Goal: Task Accomplishment & Management: Complete application form

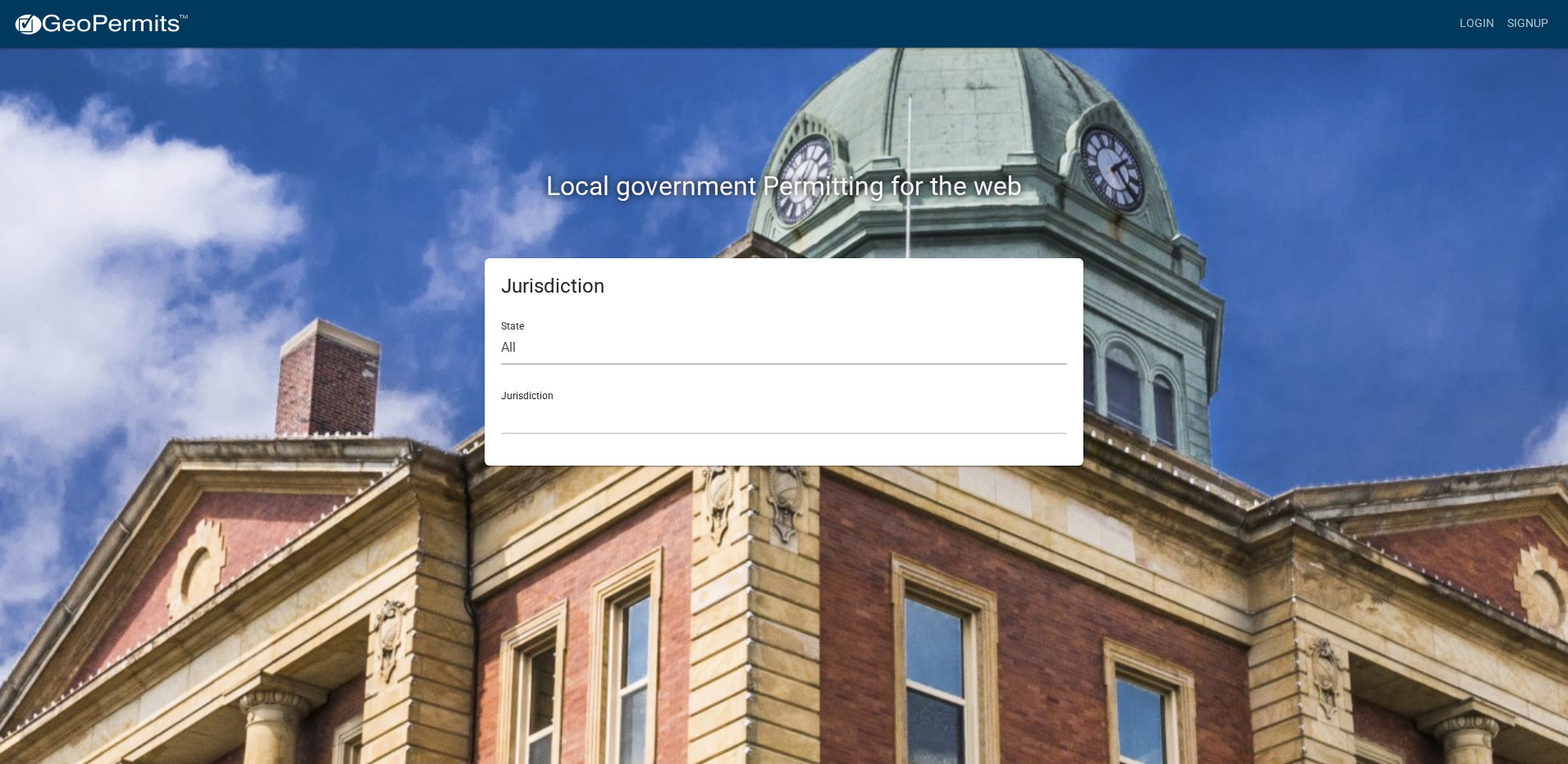
click at [559, 359] on select "All [US_STATE] [US_STATE] [US_STATE] [US_STATE] [US_STATE] [US_STATE] [US_STATE…" at bounding box center [784, 347] width 565 height 34
click at [1482, 17] on link "Login" at bounding box center [1477, 24] width 48 height 31
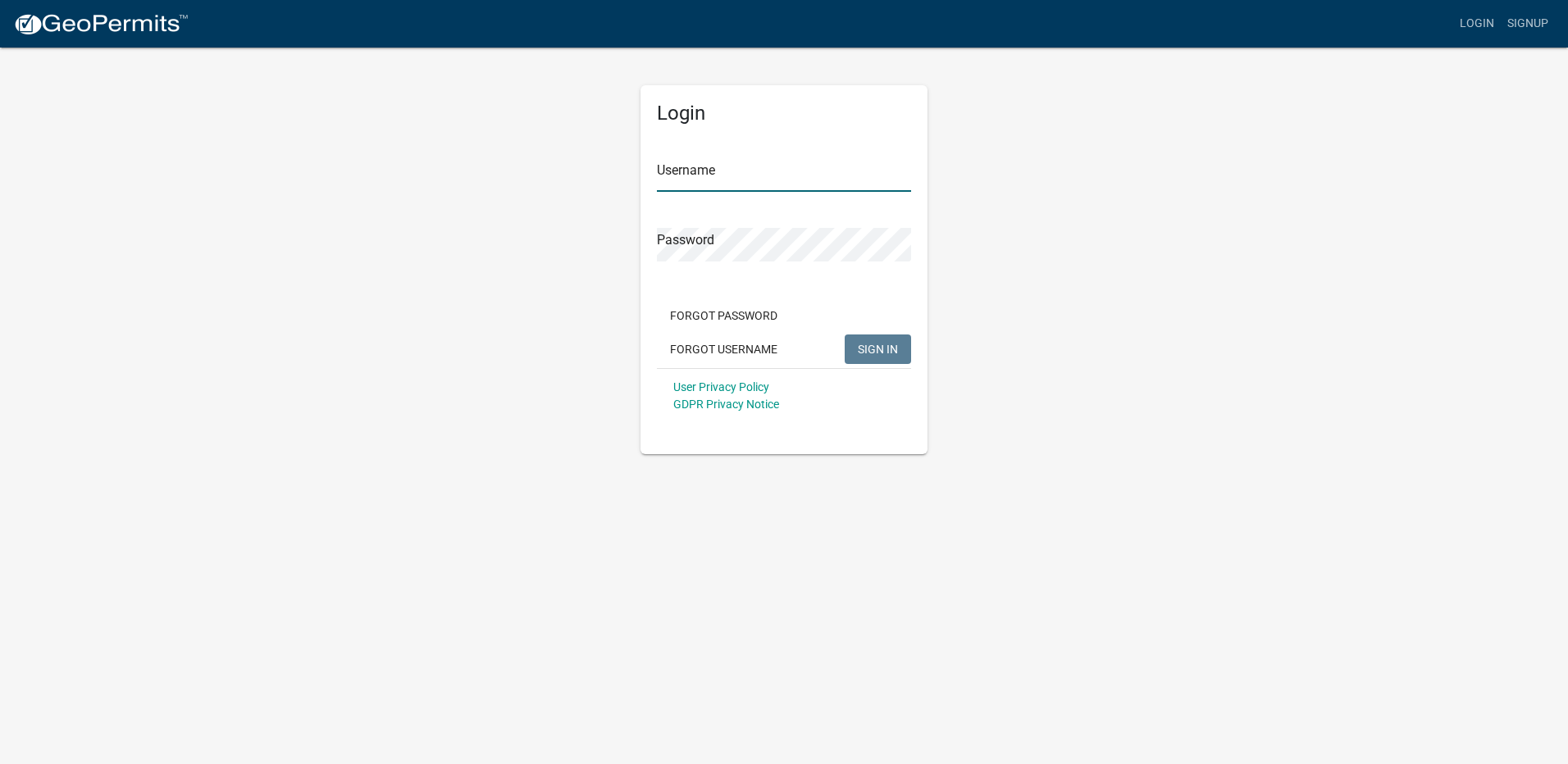
type input "Maeser Plumbing"
click at [895, 351] on span "SIGN IN" at bounding box center [877, 348] width 40 height 13
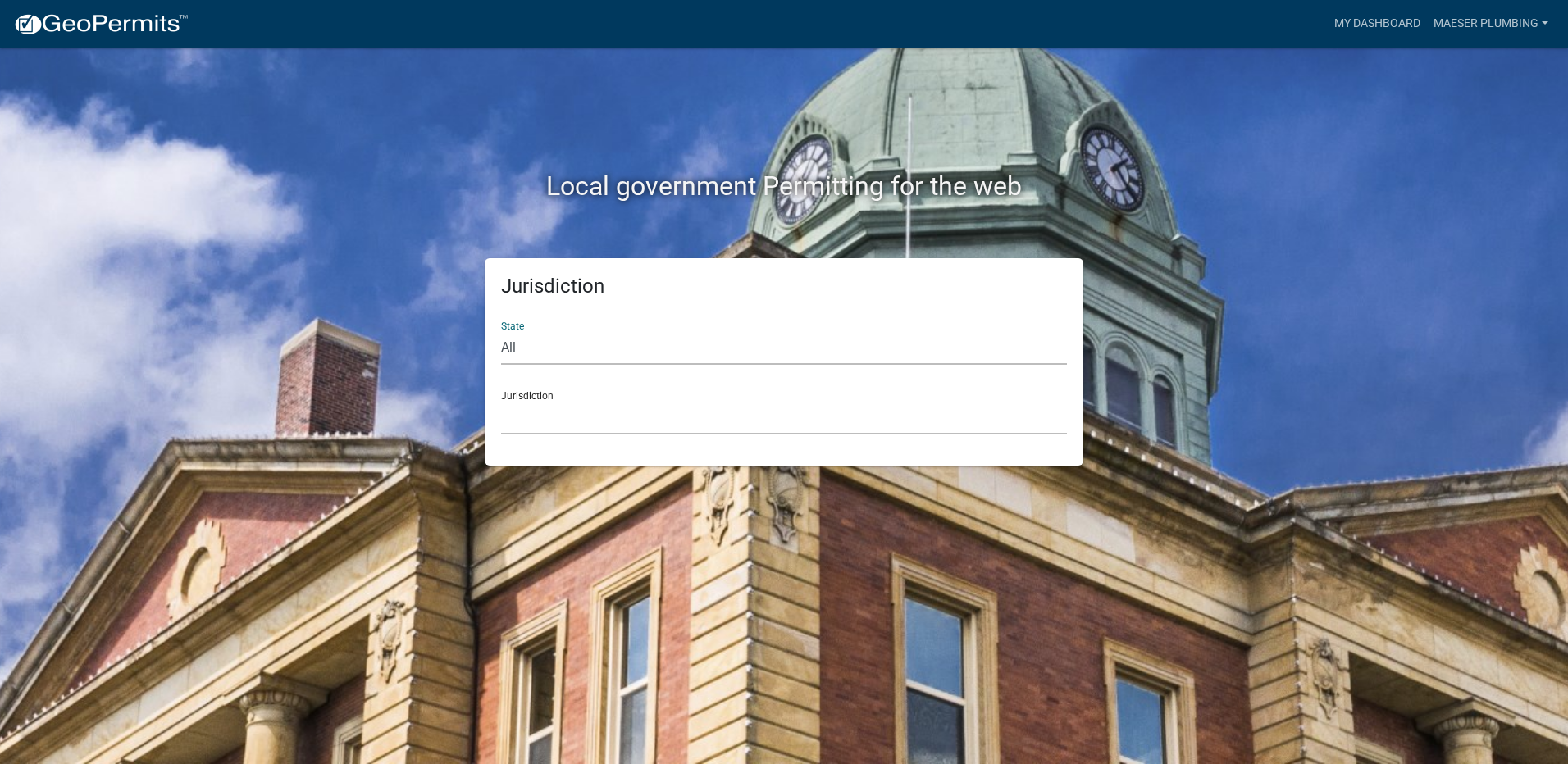
click at [606, 337] on select "All [US_STATE] [US_STATE] [US_STATE] [US_STATE] [US_STATE] [US_STATE] [US_STATE…" at bounding box center [784, 347] width 565 height 34
select select "[US_STATE]"
click at [501, 331] on select "All [US_STATE] [US_STATE] [US_STATE] [US_STATE] [US_STATE] [US_STATE] [US_STATE…" at bounding box center [784, 347] width 565 height 34
click at [546, 414] on select "City of [GEOGRAPHIC_DATA], [US_STATE] City of [GEOGRAPHIC_DATA], [US_STATE] Cit…" at bounding box center [784, 417] width 565 height 34
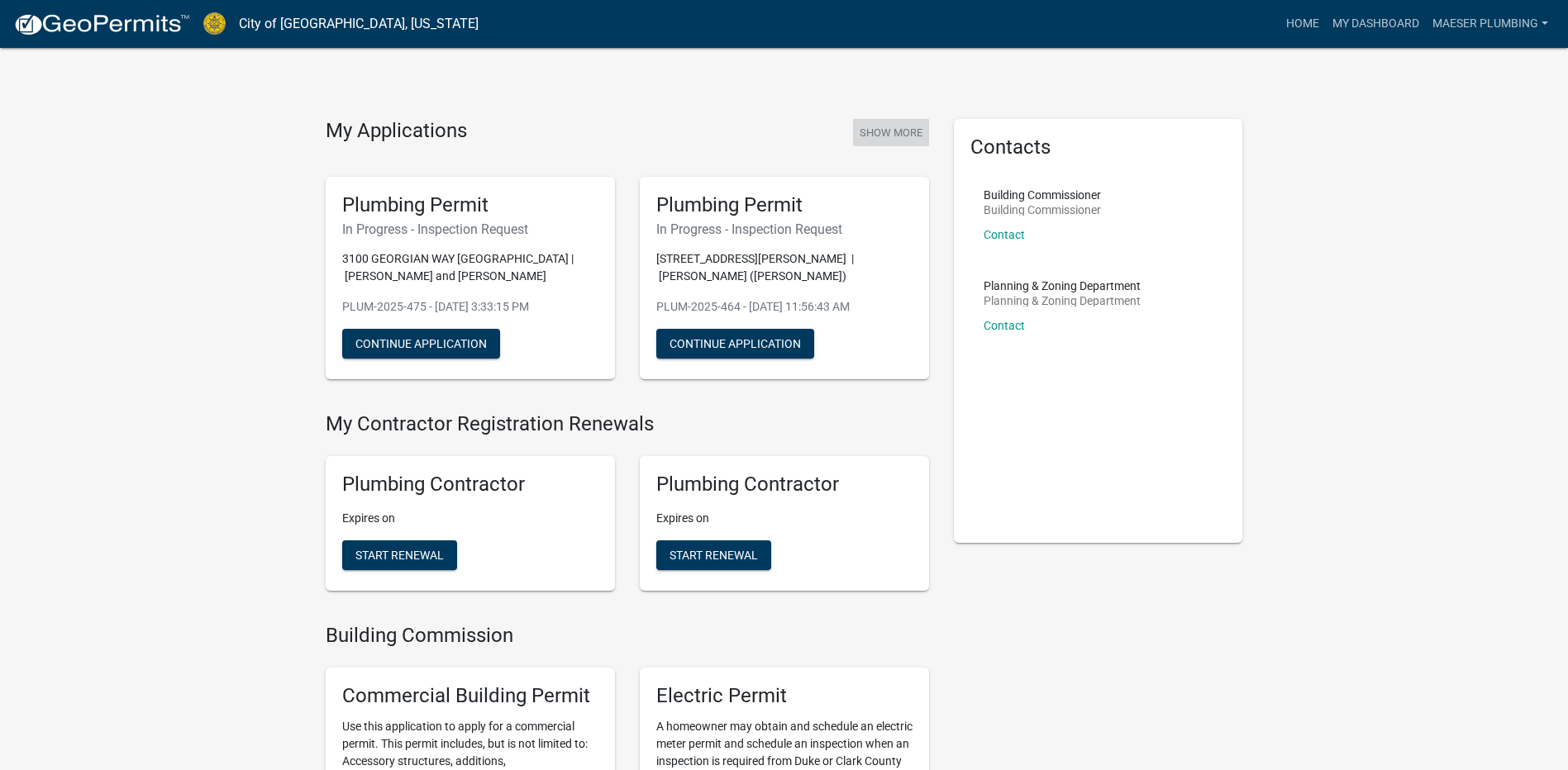
click at [889, 135] on button "Show More" at bounding box center [891, 132] width 76 height 27
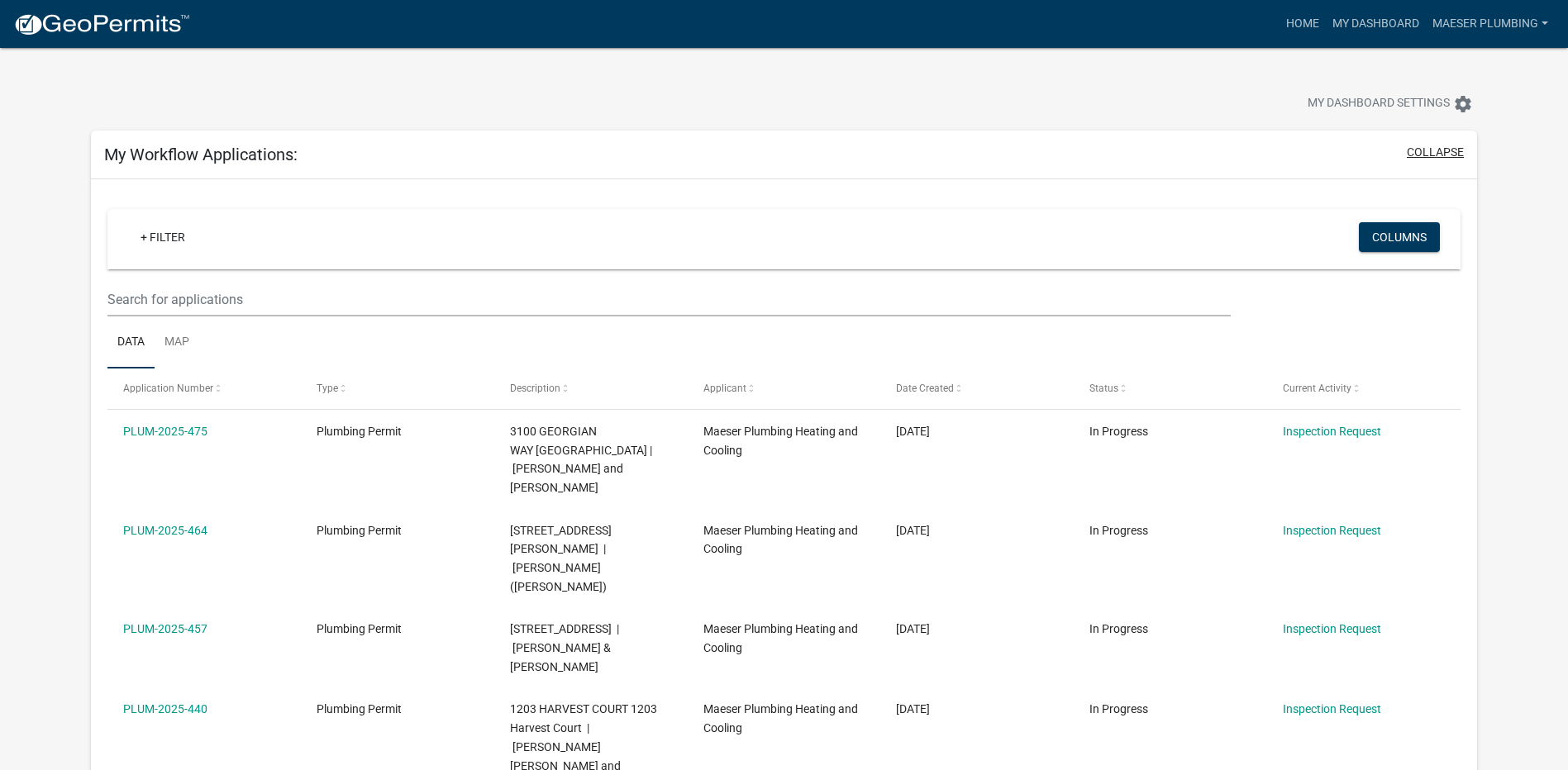
click at [1451, 146] on button "collapse" at bounding box center [1434, 152] width 57 height 17
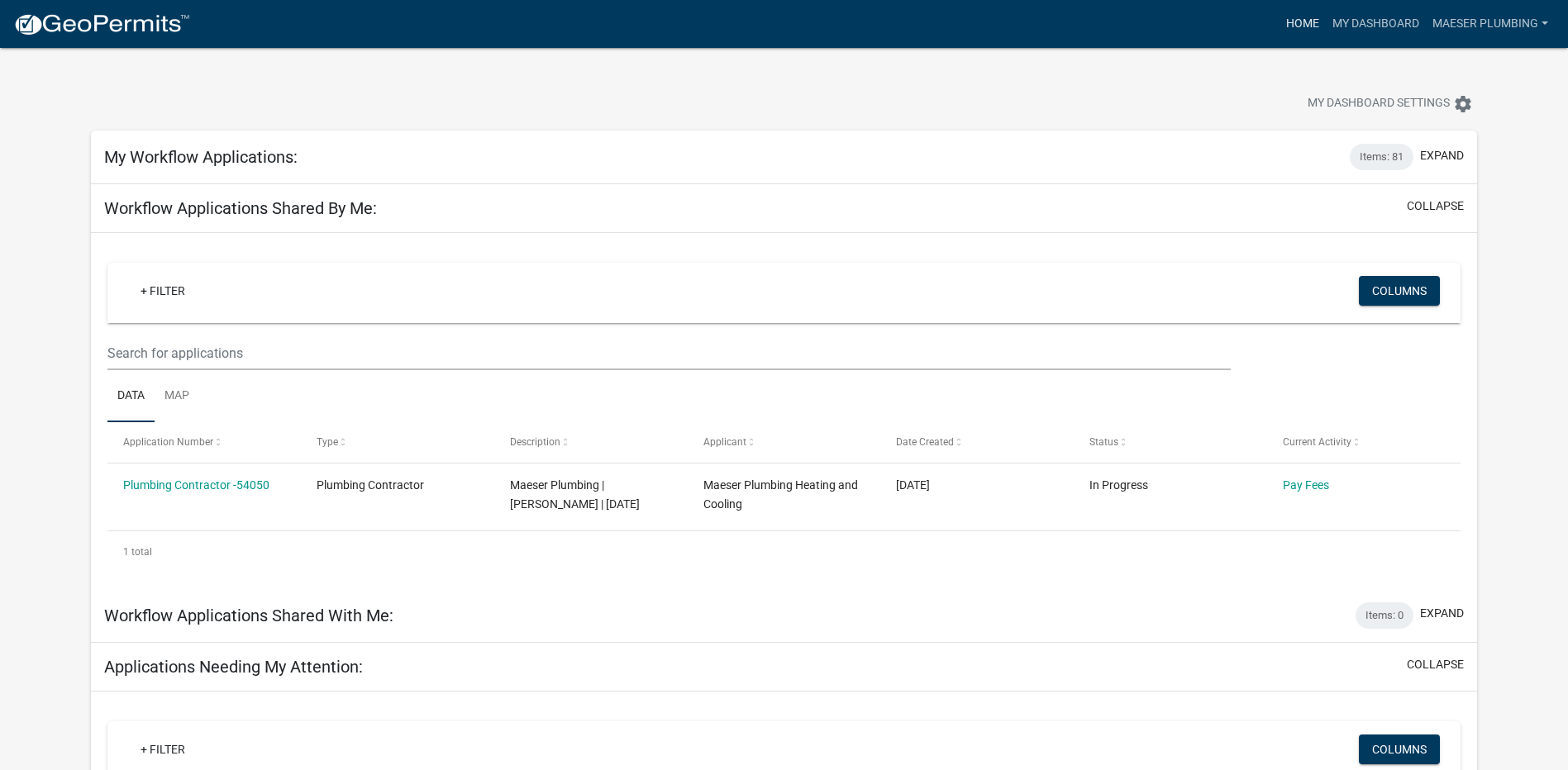
click at [1293, 24] on link "Home" at bounding box center [1303, 24] width 46 height 32
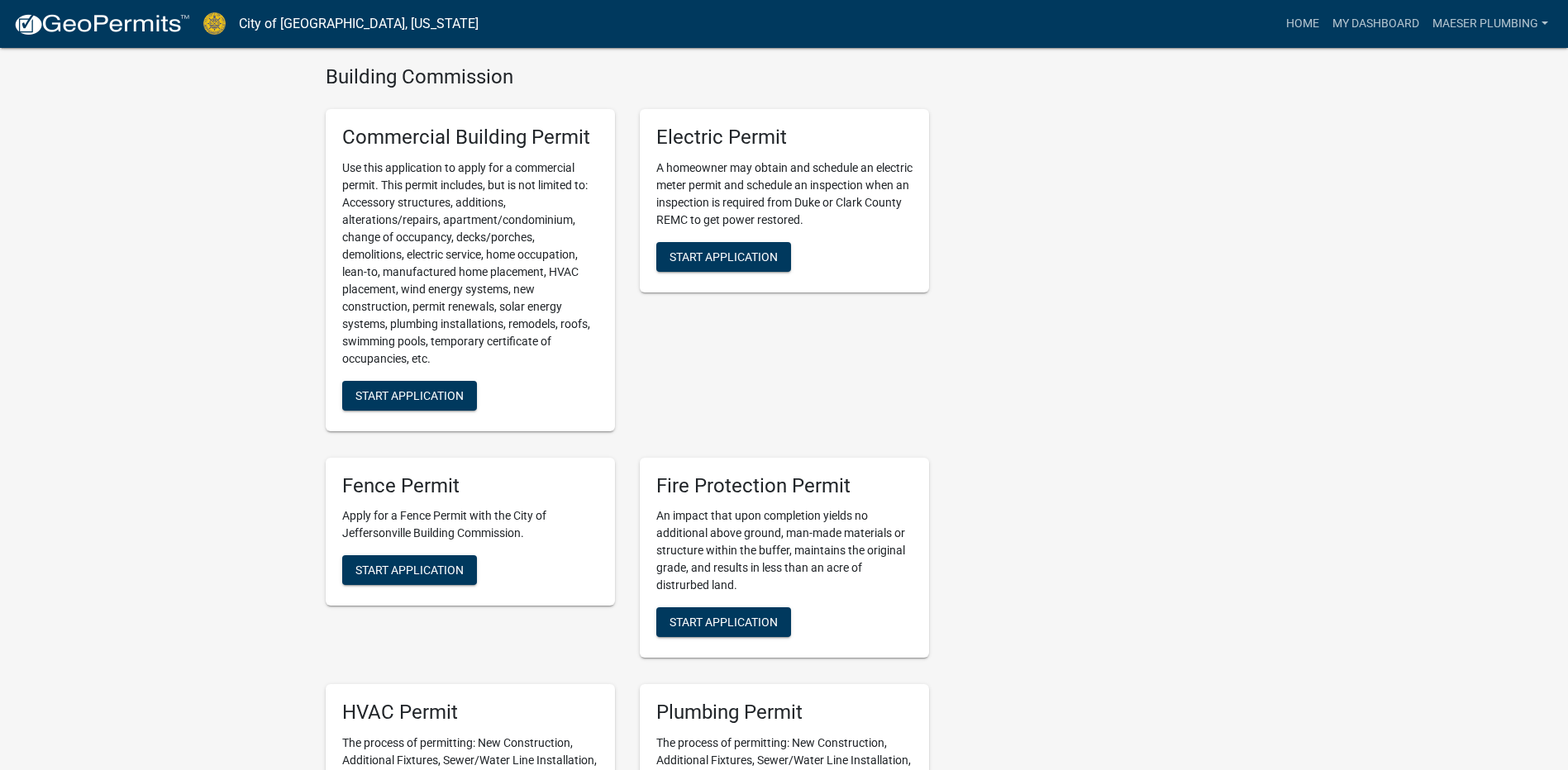
scroll to position [743, 0]
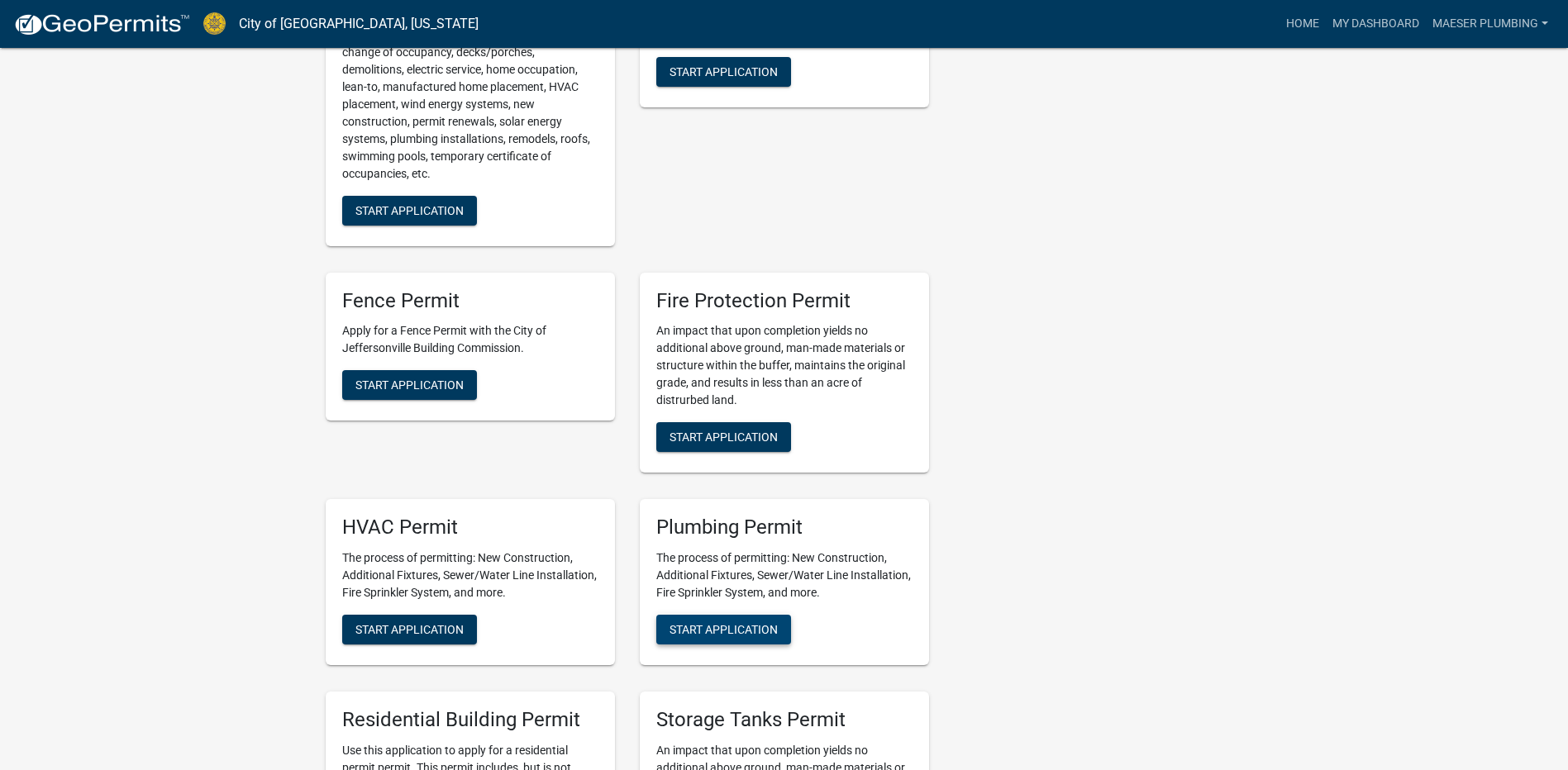
click at [717, 628] on span "Start Application" at bounding box center [723, 630] width 108 height 13
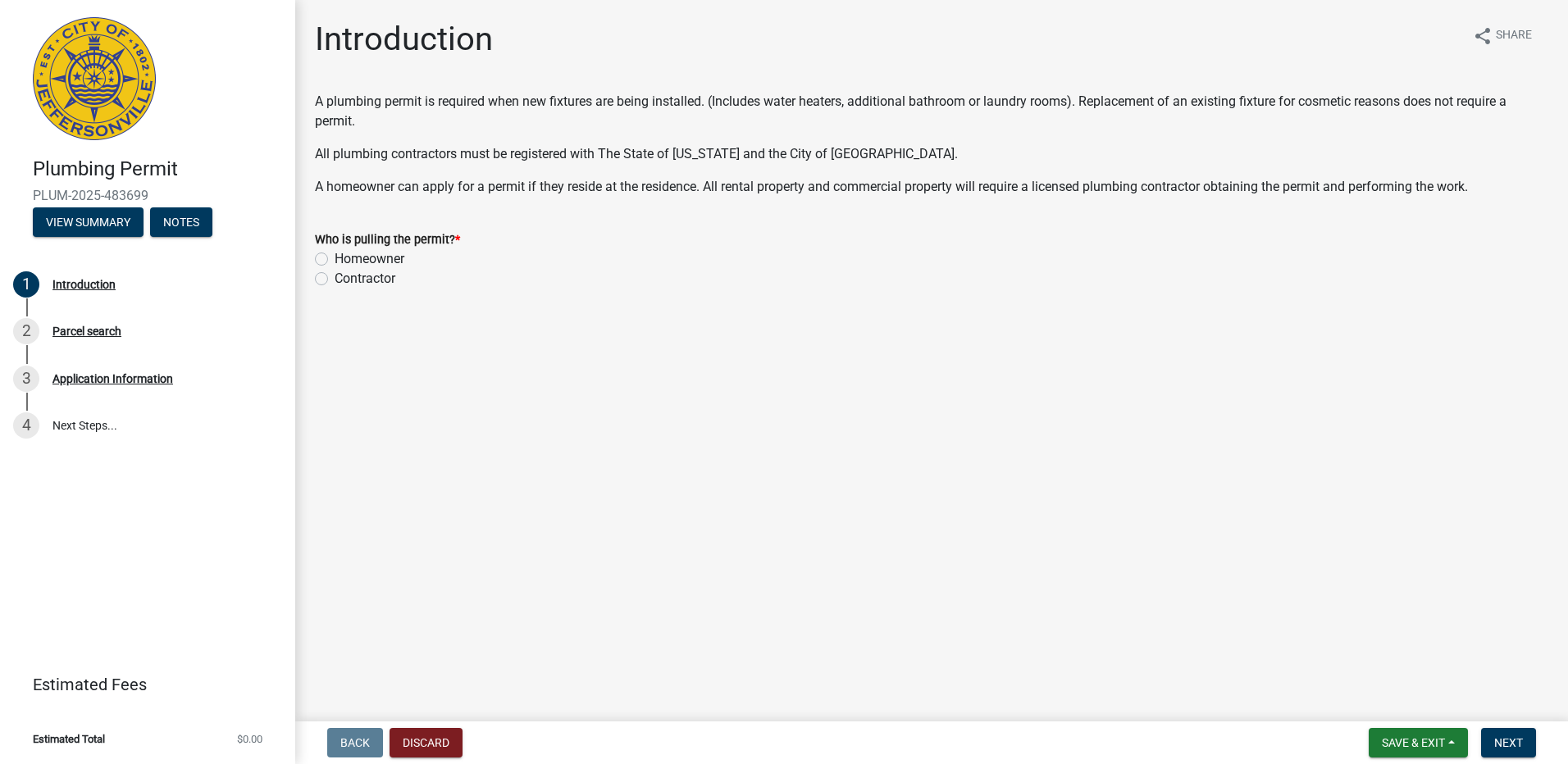
click at [334, 278] on label "Contractor" at bounding box center [365, 279] width 61 height 20
click at [334, 278] on input "Contractor" at bounding box center [339, 274] width 11 height 11
radio input "true"
click at [1526, 743] on button "Next" at bounding box center [1508, 743] width 55 height 30
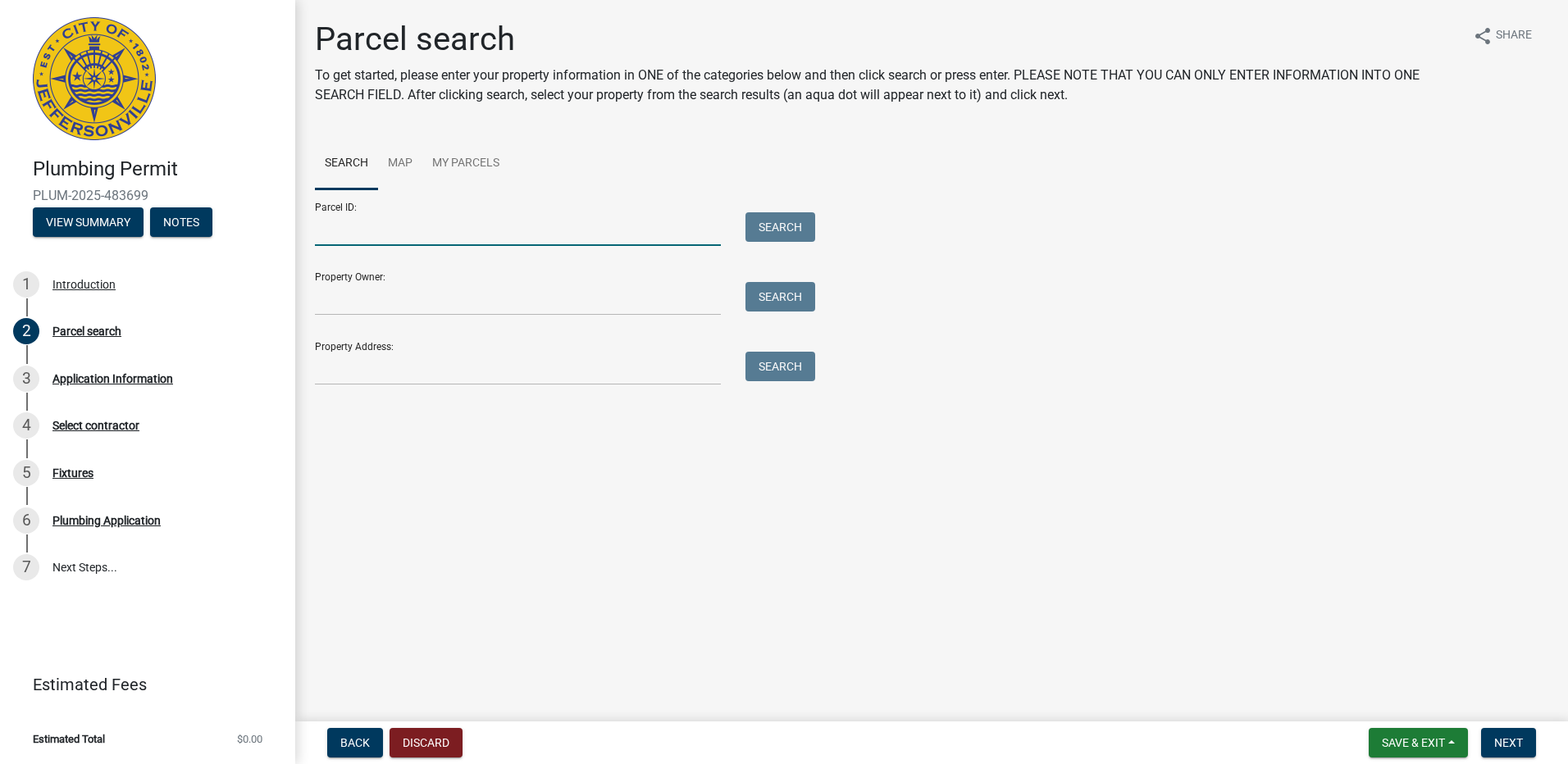
click at [354, 229] on input "Parcel ID:" at bounding box center [518, 229] width 406 height 34
click at [370, 378] on input "Property Address:" at bounding box center [518, 368] width 406 height 34
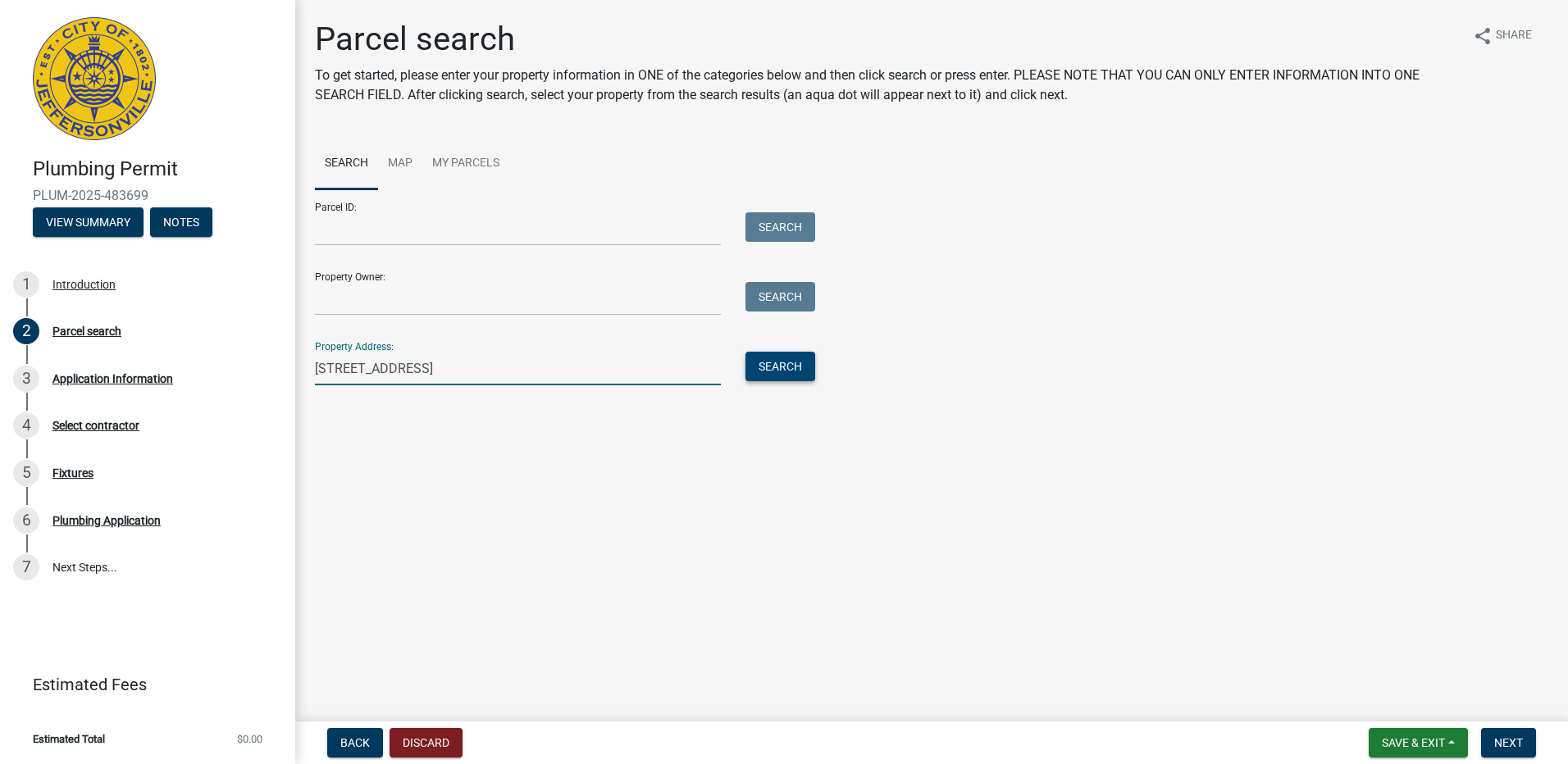
type input "[STREET_ADDRESS]"
click at [790, 380] on button "Search" at bounding box center [779, 366] width 70 height 30
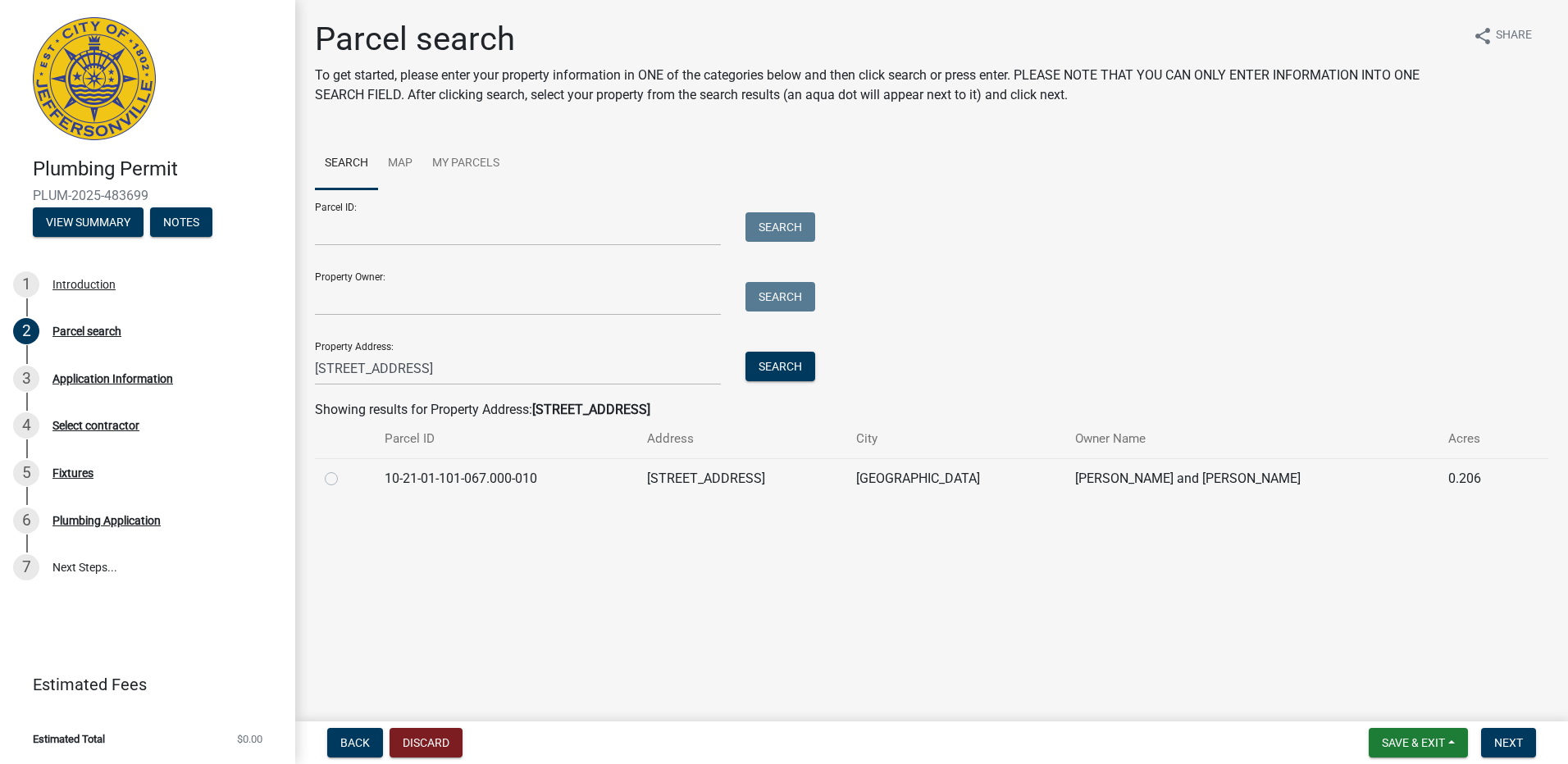
click at [344, 469] on label at bounding box center [344, 469] width 0 height 0
click at [344, 478] on input "radio" at bounding box center [349, 474] width 11 height 11
radio input "true"
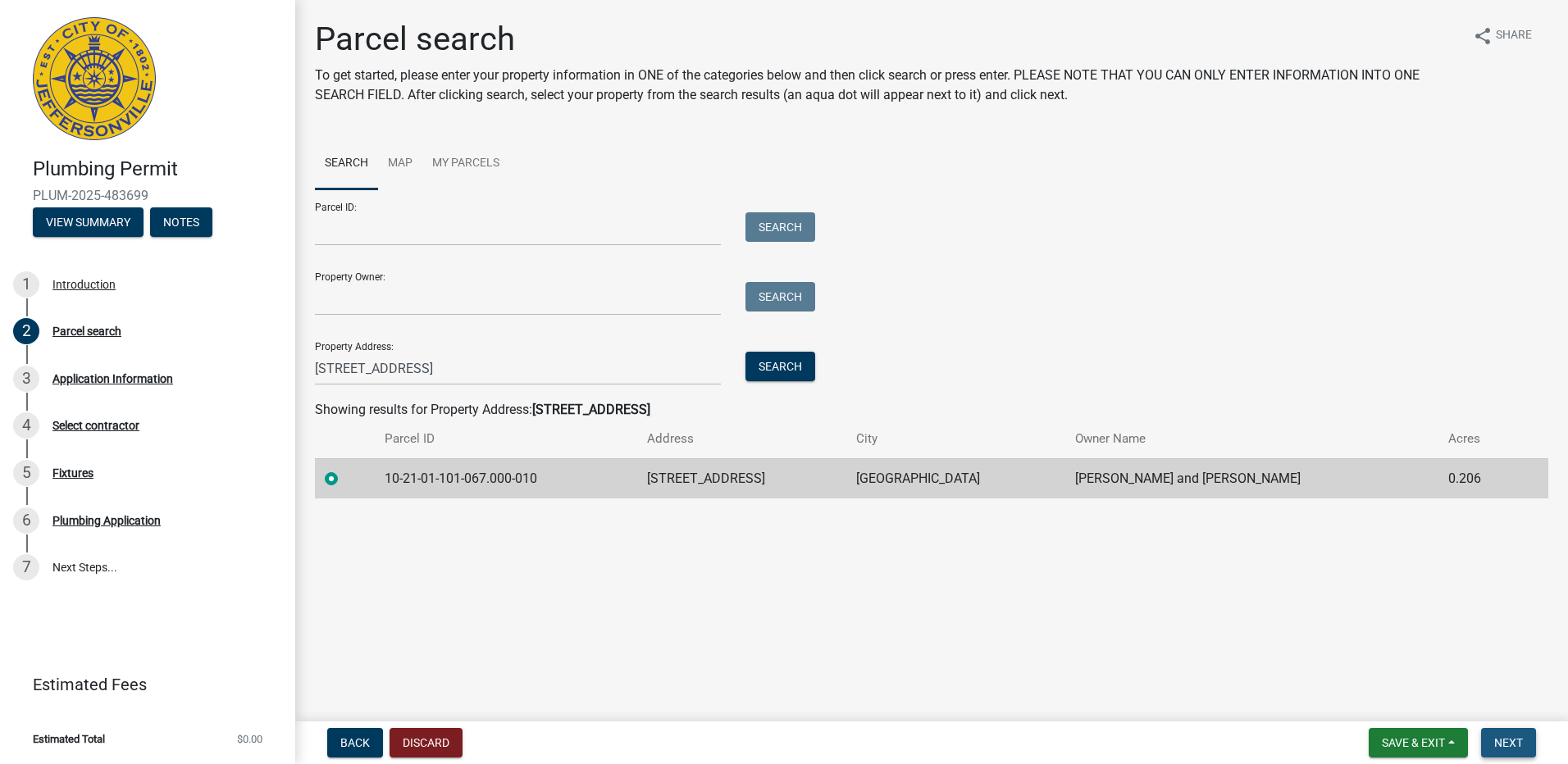
click at [1510, 752] on button "Next" at bounding box center [1508, 743] width 55 height 30
click at [1516, 743] on span "Next" at bounding box center [1508, 743] width 29 height 13
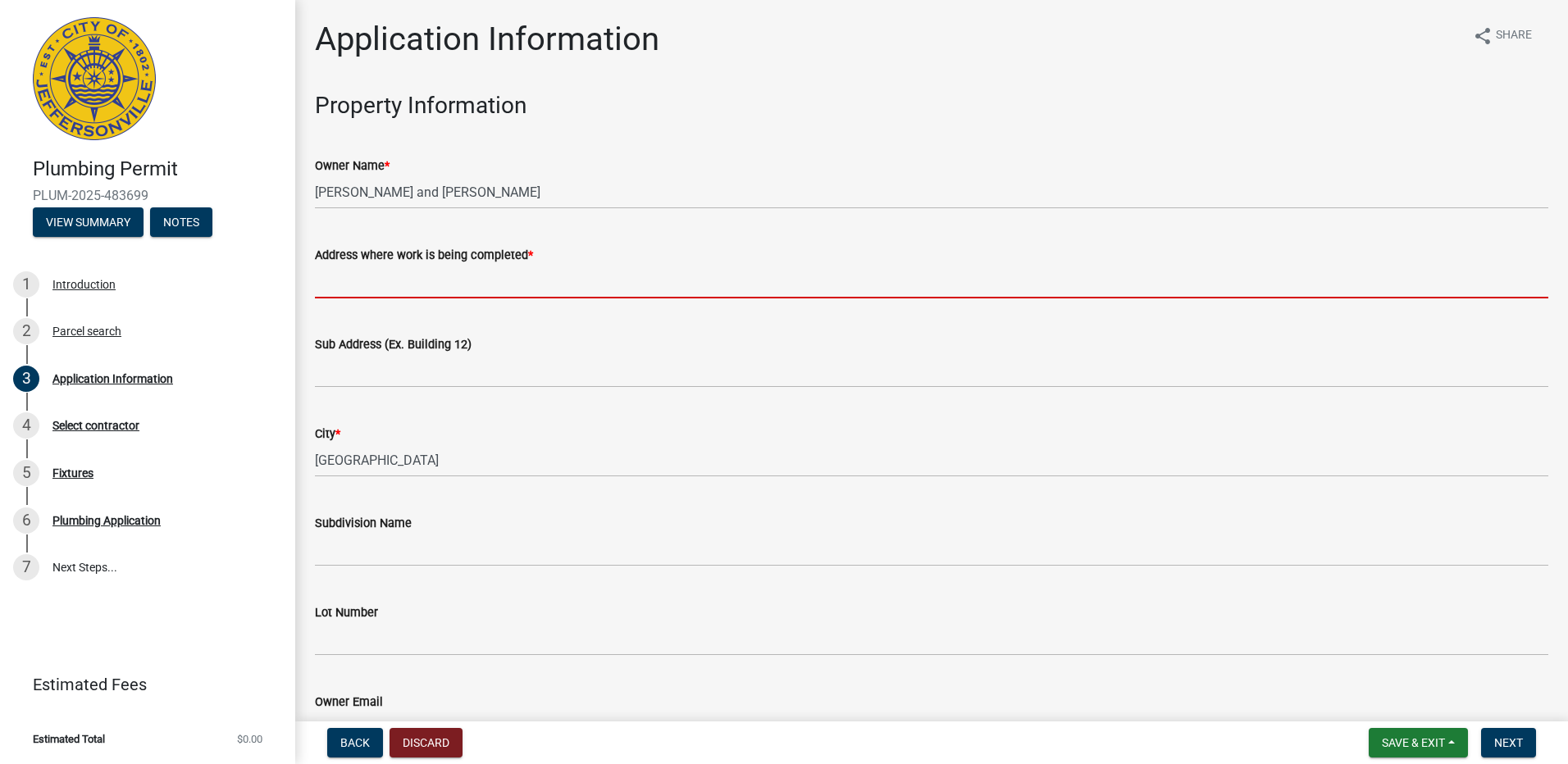
click at [407, 280] on input "Address where work is being completed *" at bounding box center [932, 282] width 1233 height 34
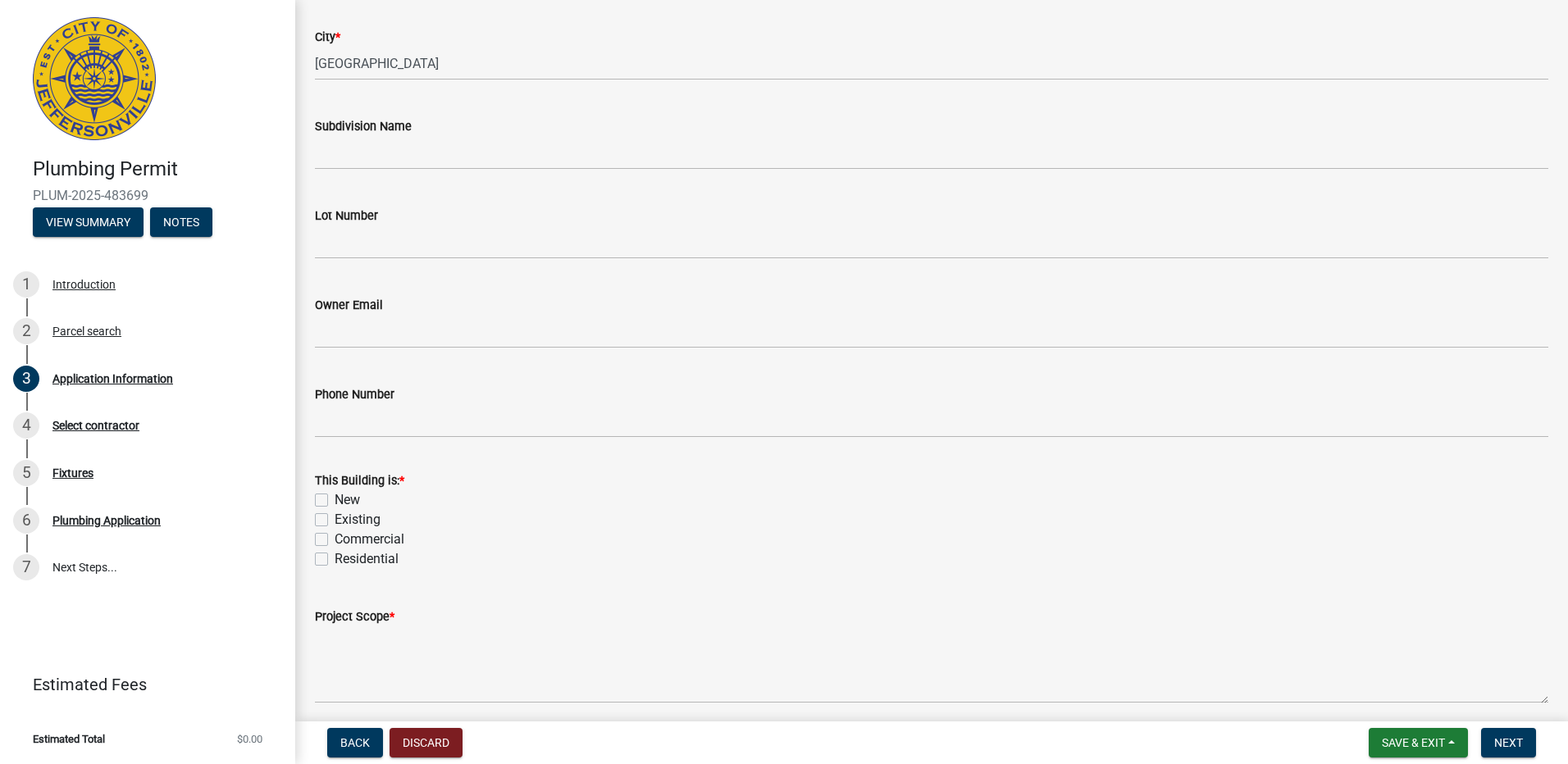
scroll to position [410, 0]
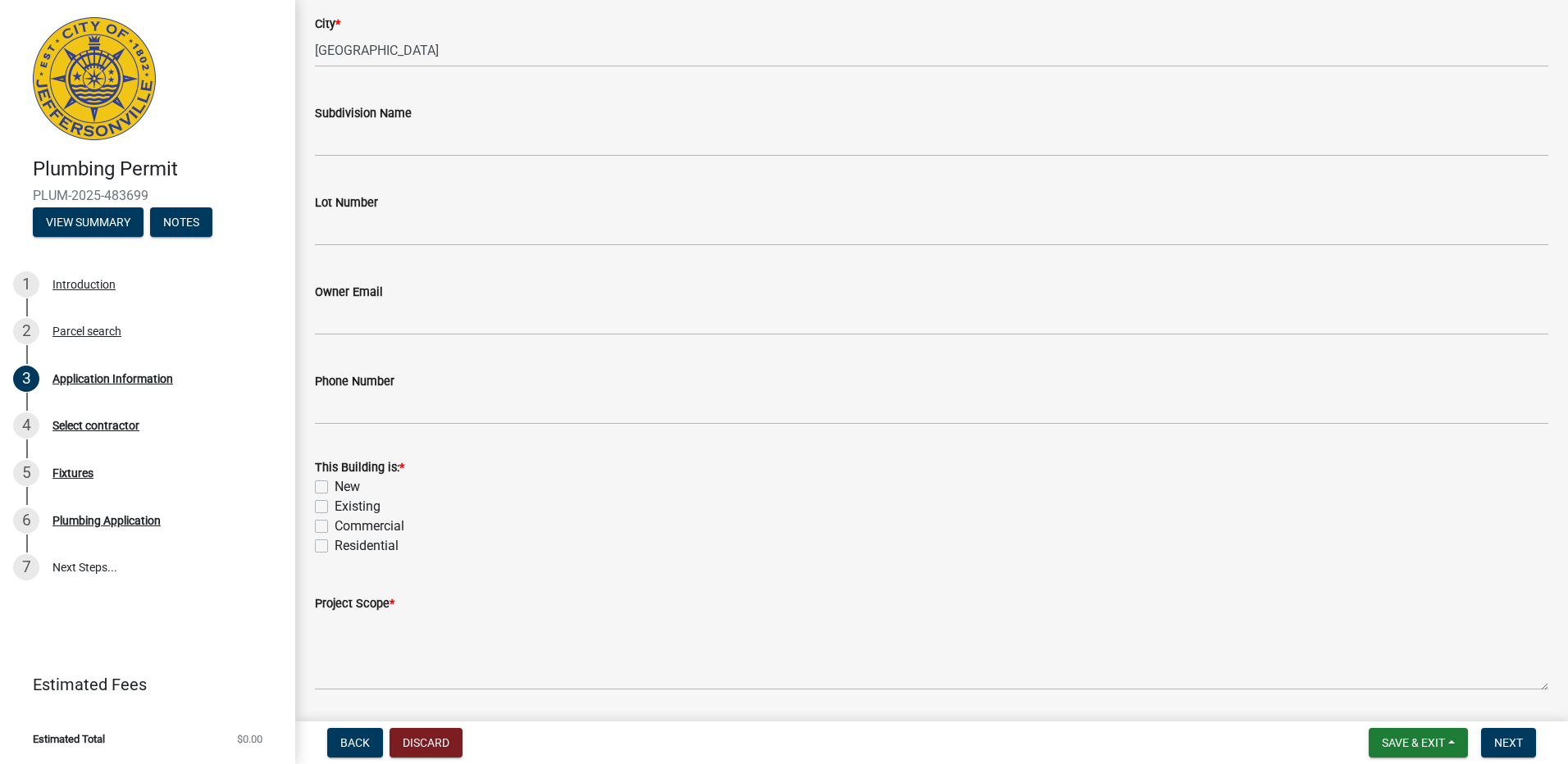
type input "[STREET_ADDRESS]"
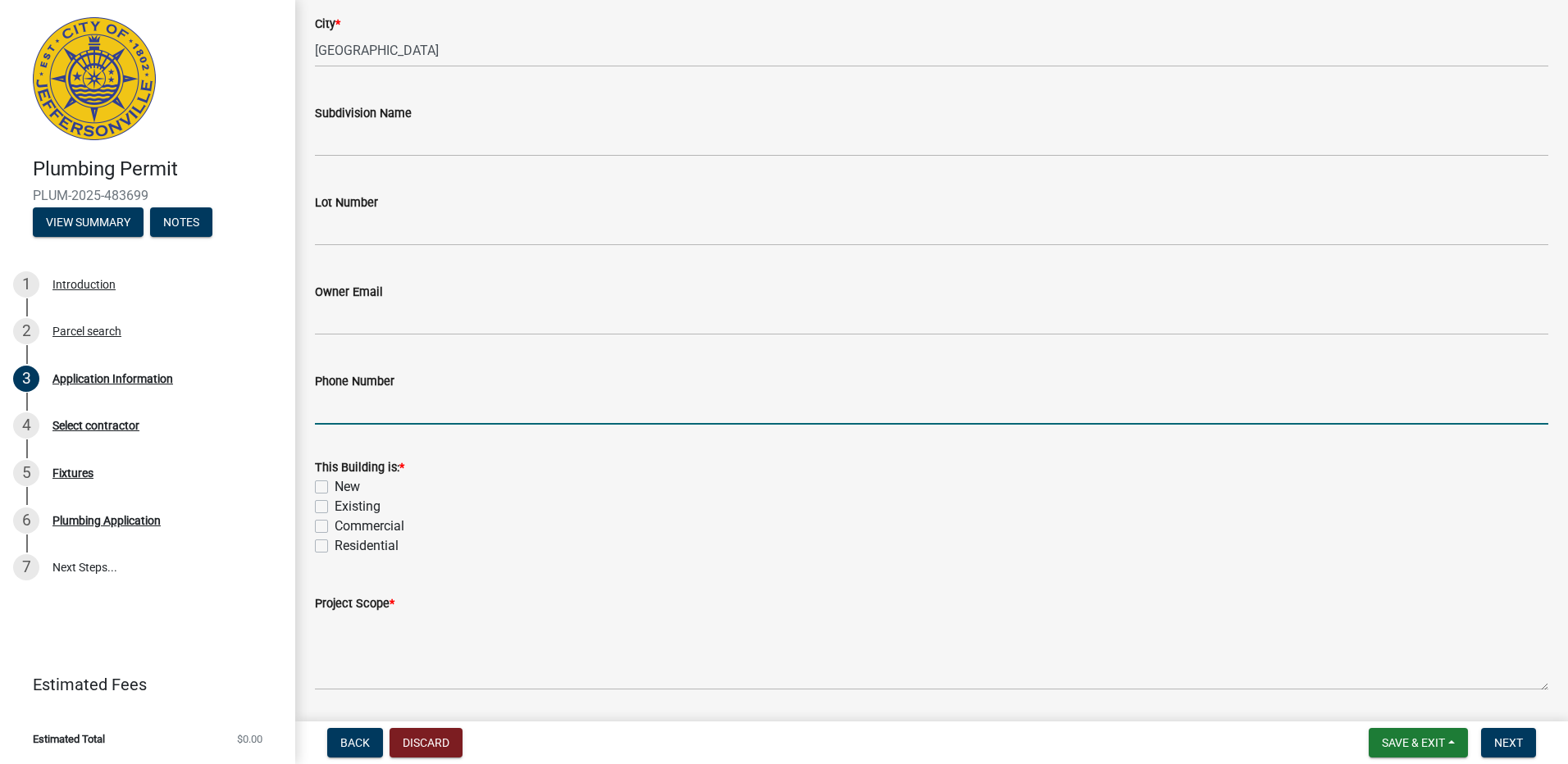
click at [390, 403] on input "Phone Number" at bounding box center [932, 408] width 1233 height 34
type input "[PHONE_NUMBER]"
click at [334, 507] on label "Existing" at bounding box center [357, 507] width 46 height 20
click at [334, 507] on input "Existing" at bounding box center [339, 502] width 11 height 11
checkbox input "true"
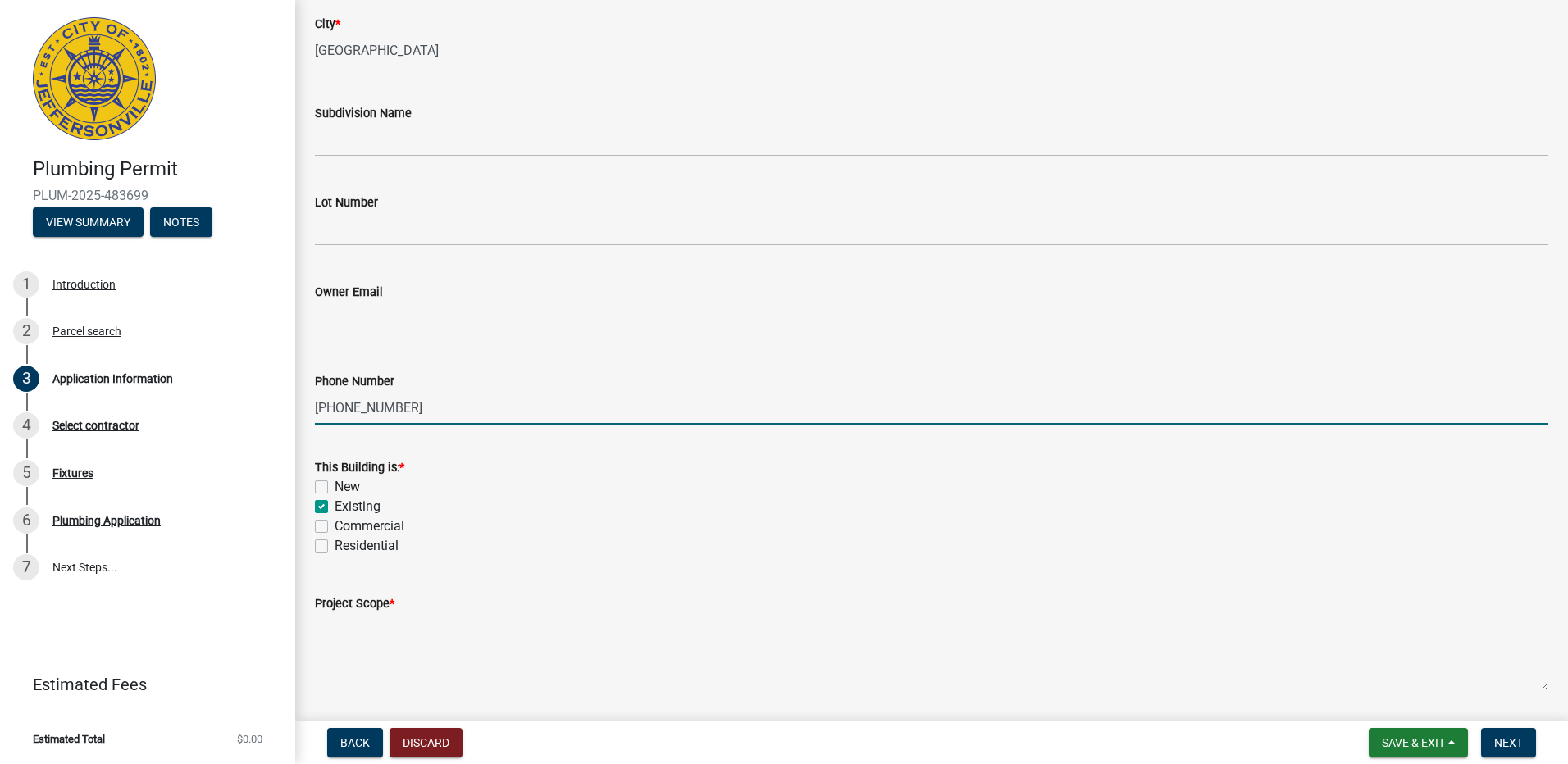
checkbox input "false"
checkbox input "true"
checkbox input "false"
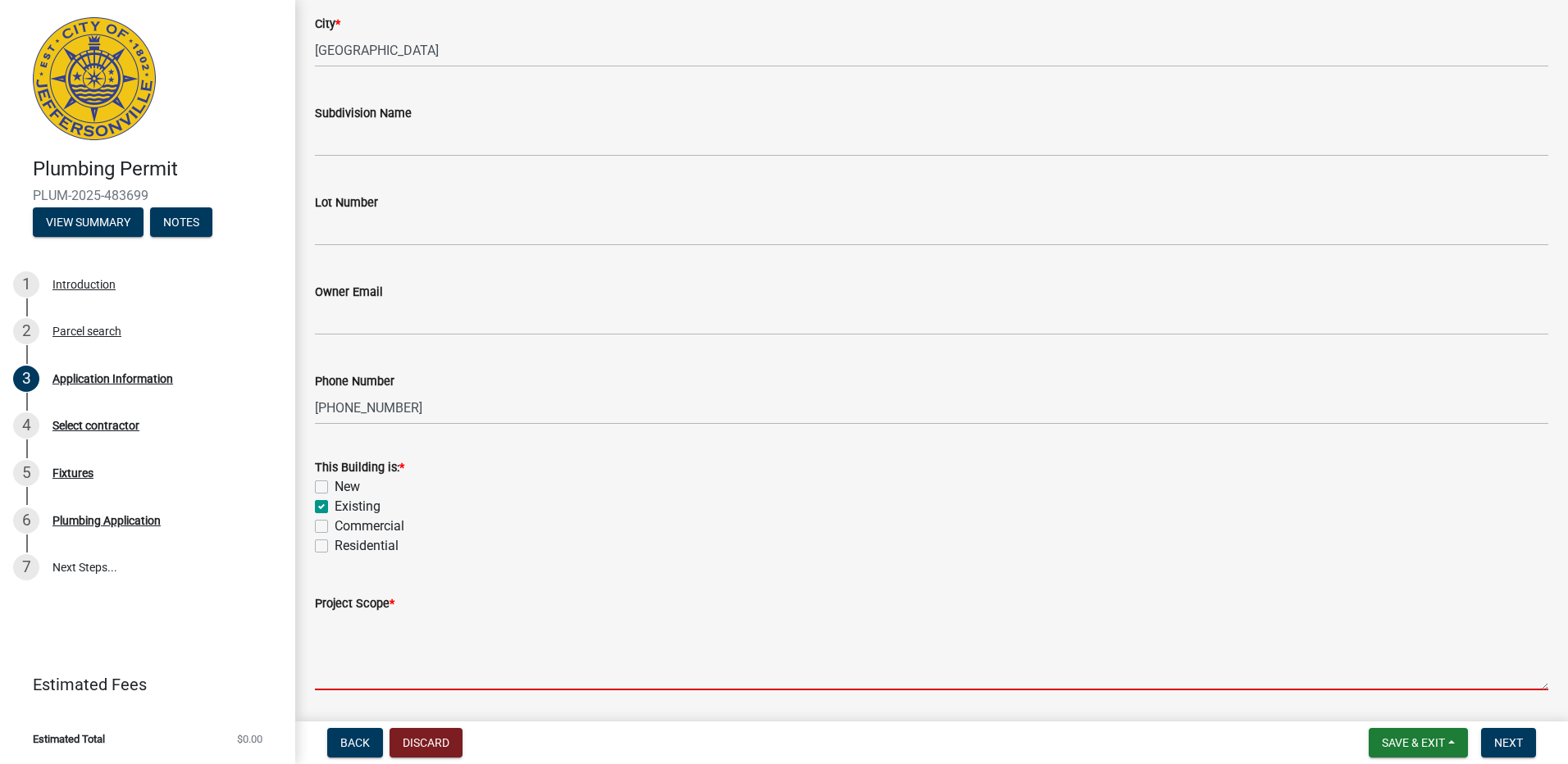
click at [334, 674] on textarea "Project Scope *" at bounding box center [932, 652] width 1233 height 77
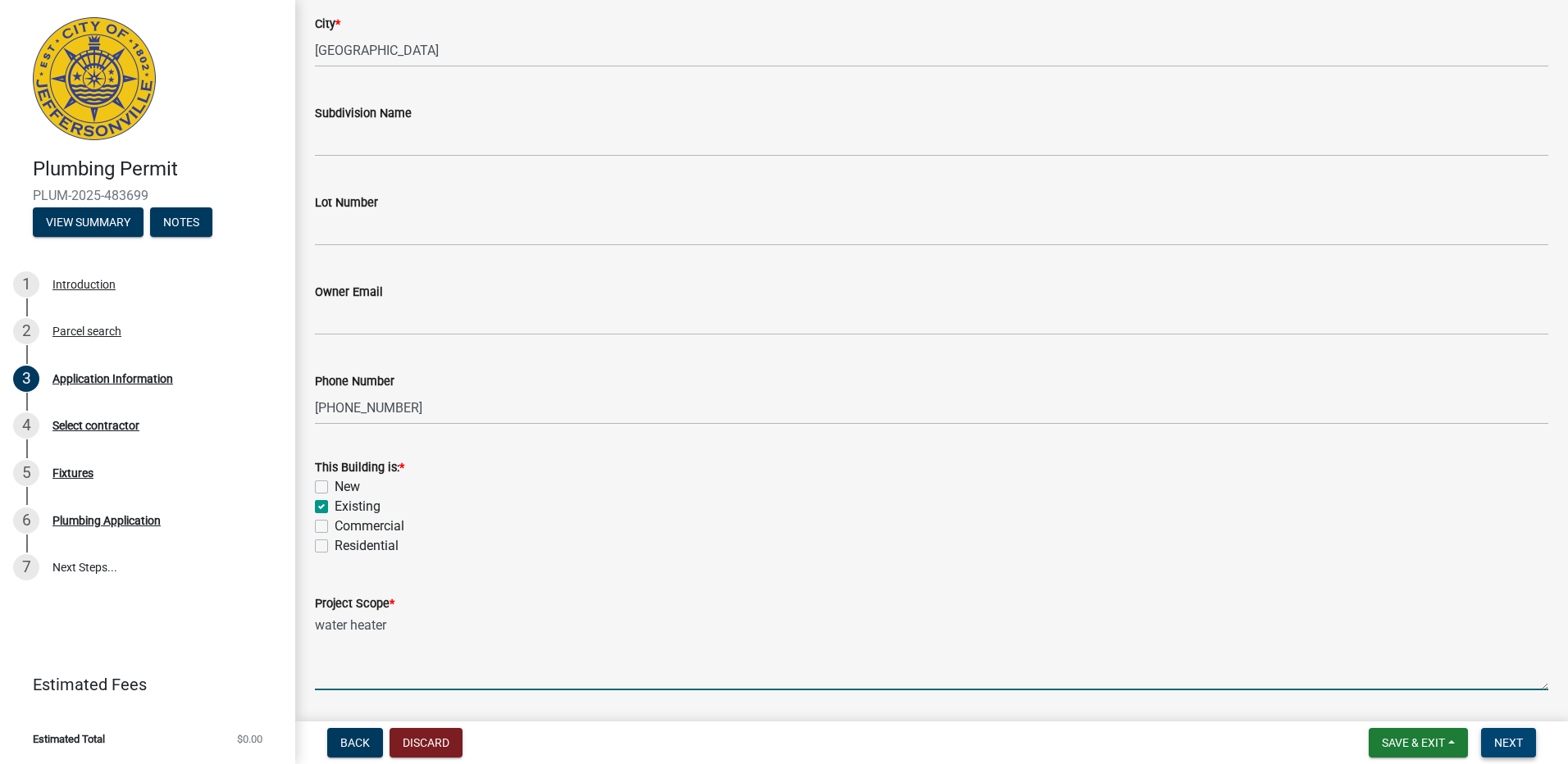
type textarea "water heater"
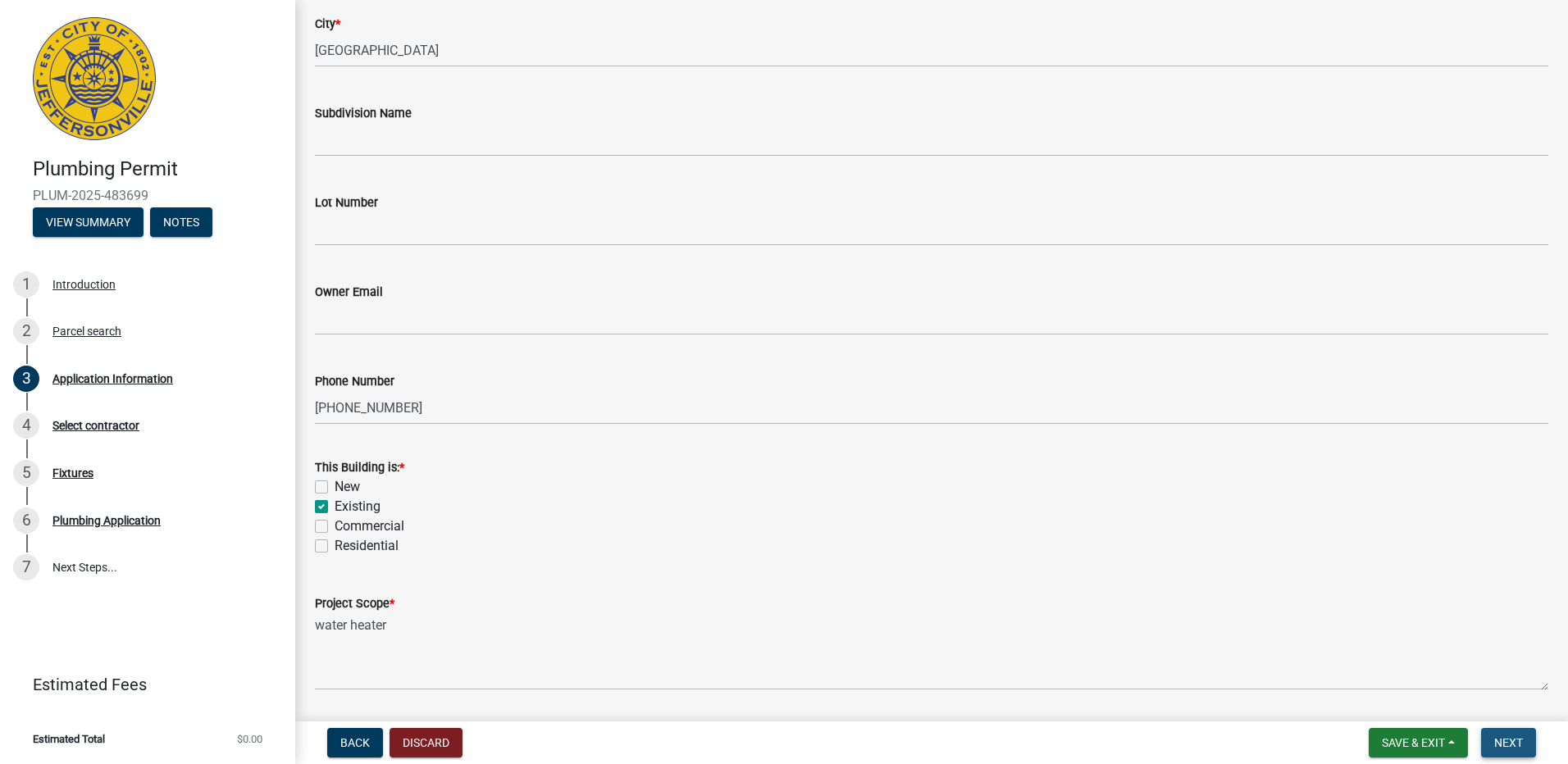
click at [1505, 732] on button "Next" at bounding box center [1508, 743] width 55 height 30
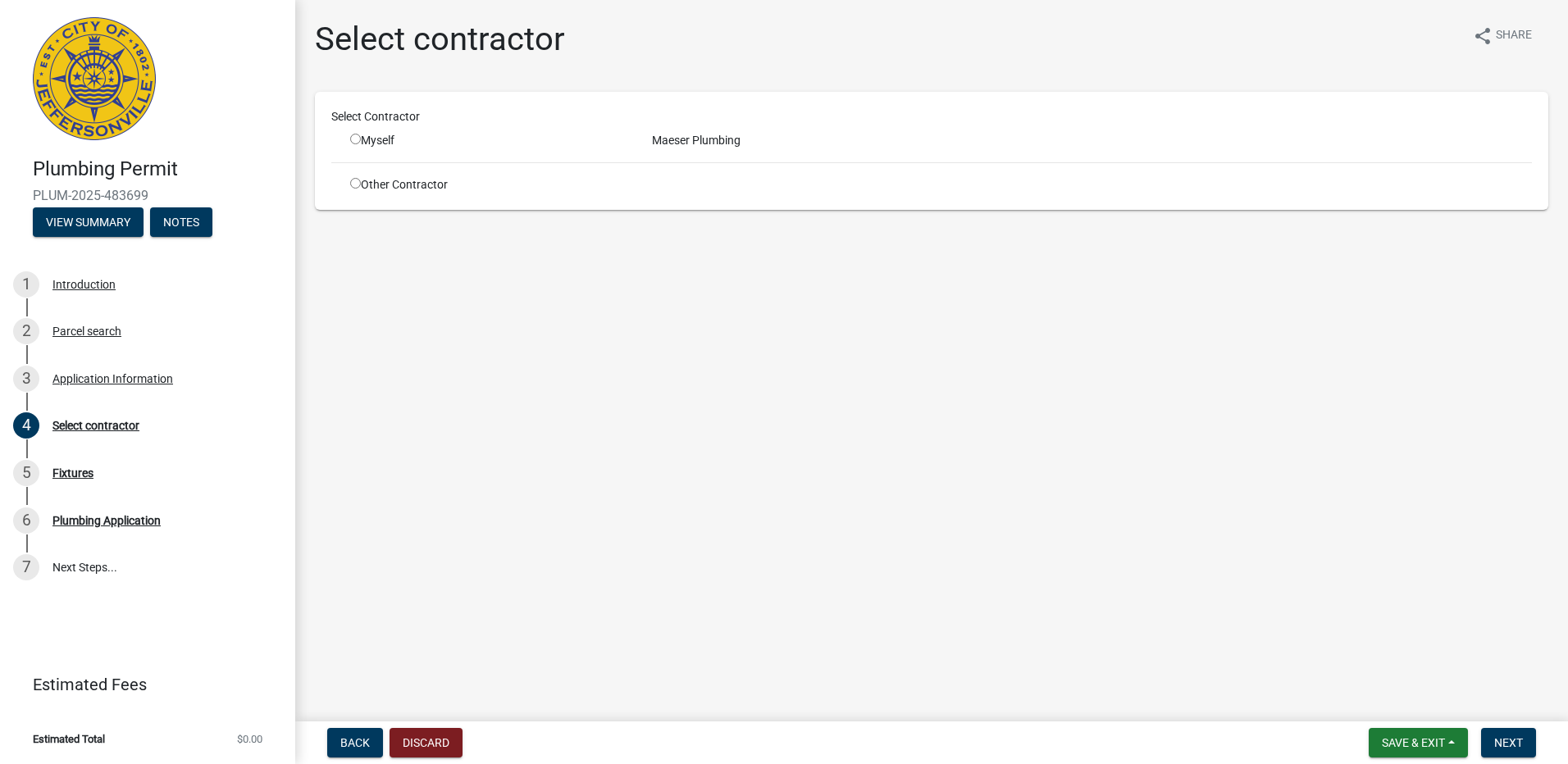
click at [447, 140] on div "Myself" at bounding box center [488, 140] width 277 height 17
click at [345, 136] on div "Myself" at bounding box center [488, 140] width 302 height 17
click at [351, 136] on input "radio" at bounding box center [355, 138] width 11 height 11
radio input "true"
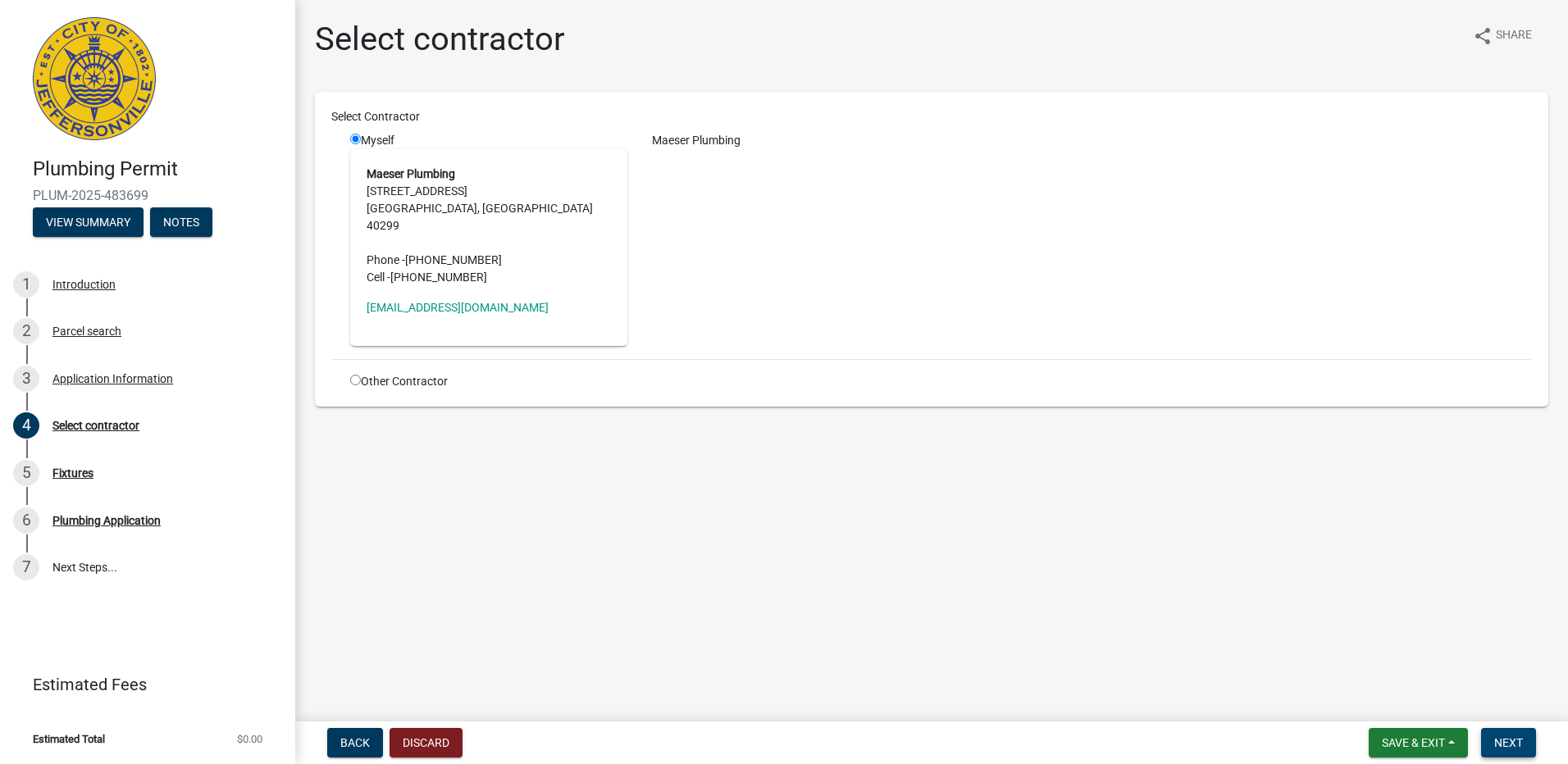
click at [1512, 739] on span "Next" at bounding box center [1508, 743] width 29 height 13
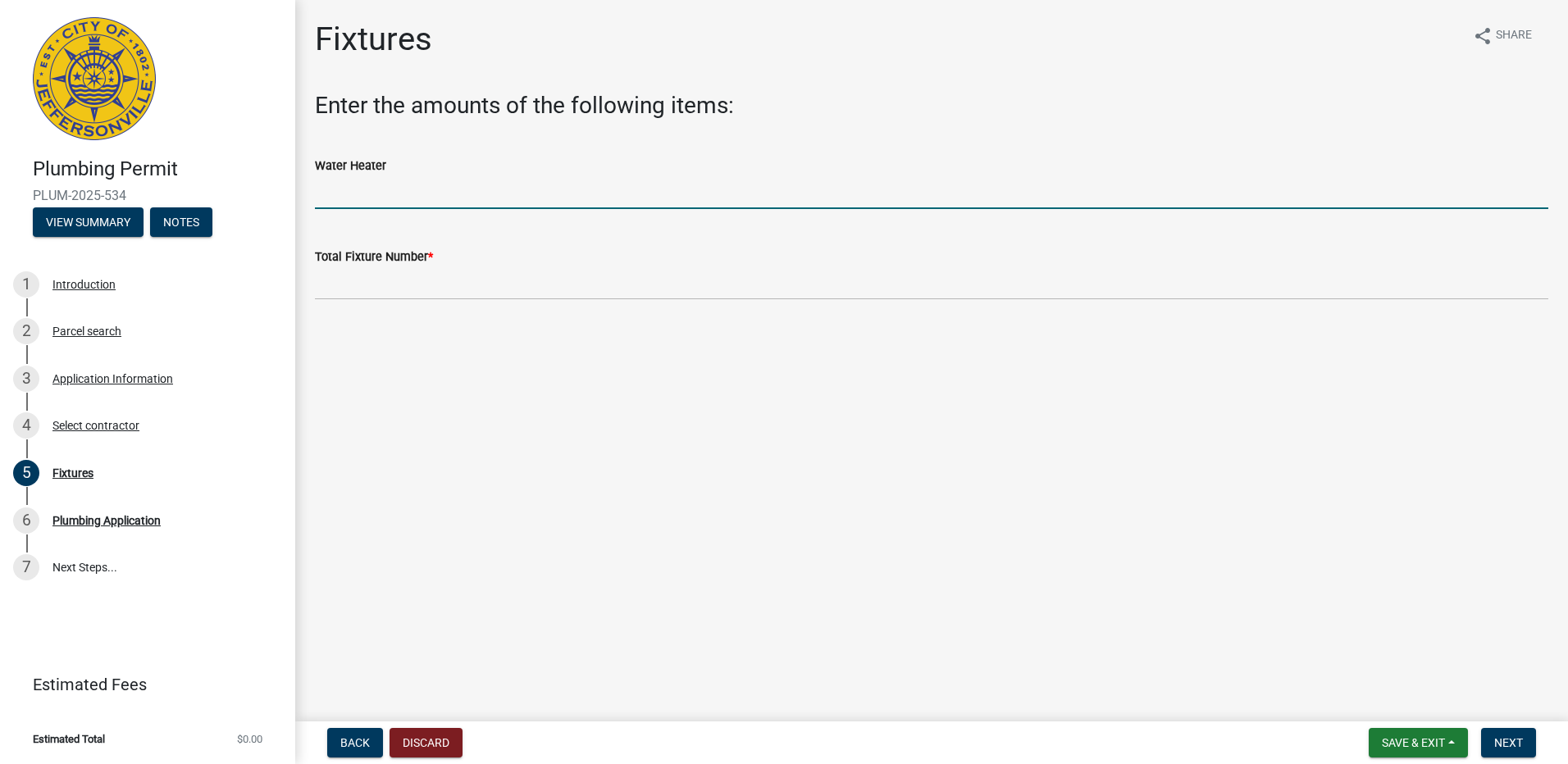
click at [353, 175] on input "text" at bounding box center [932, 192] width 1233 height 34
type input "1"
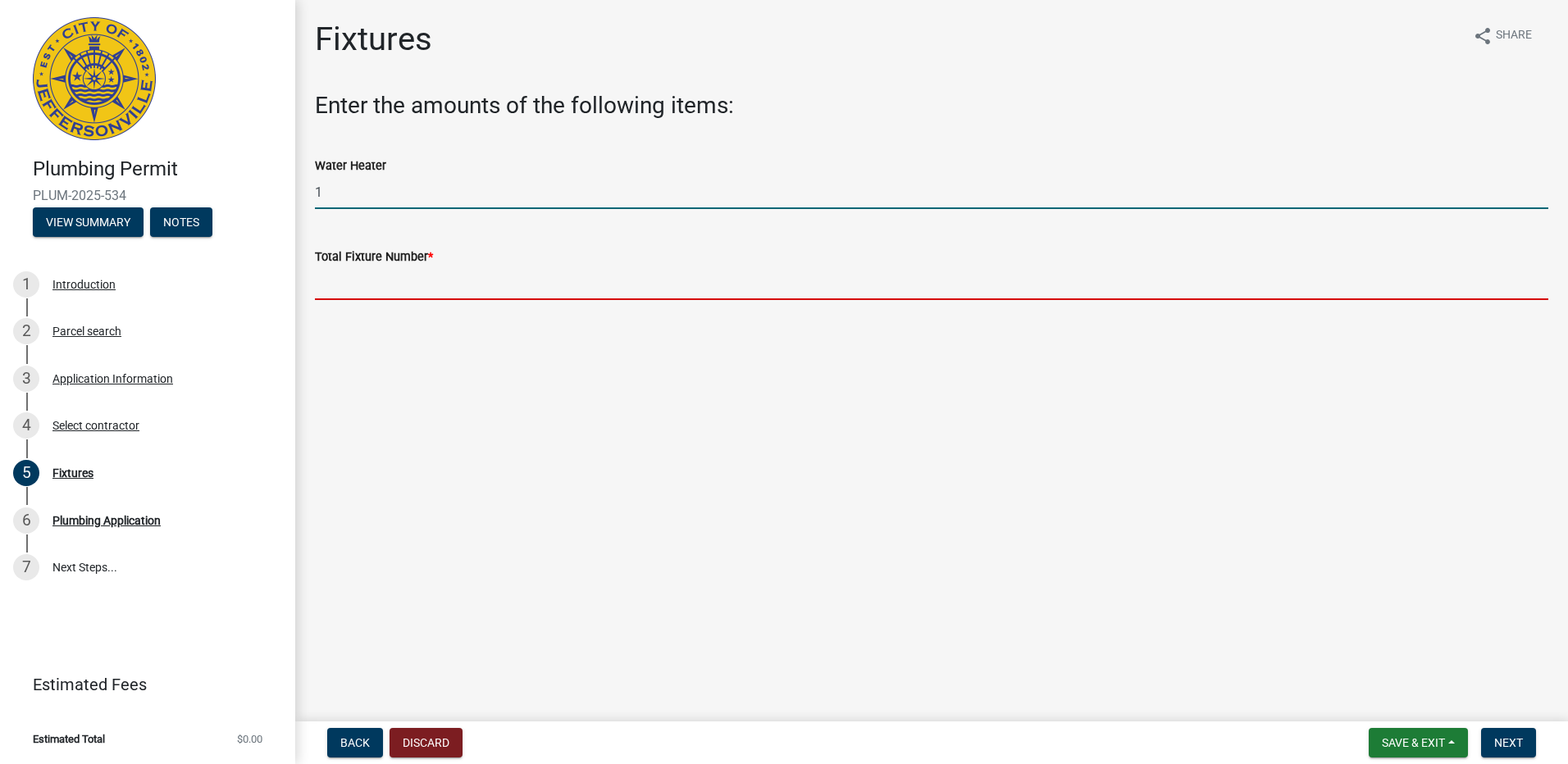
type input "1"
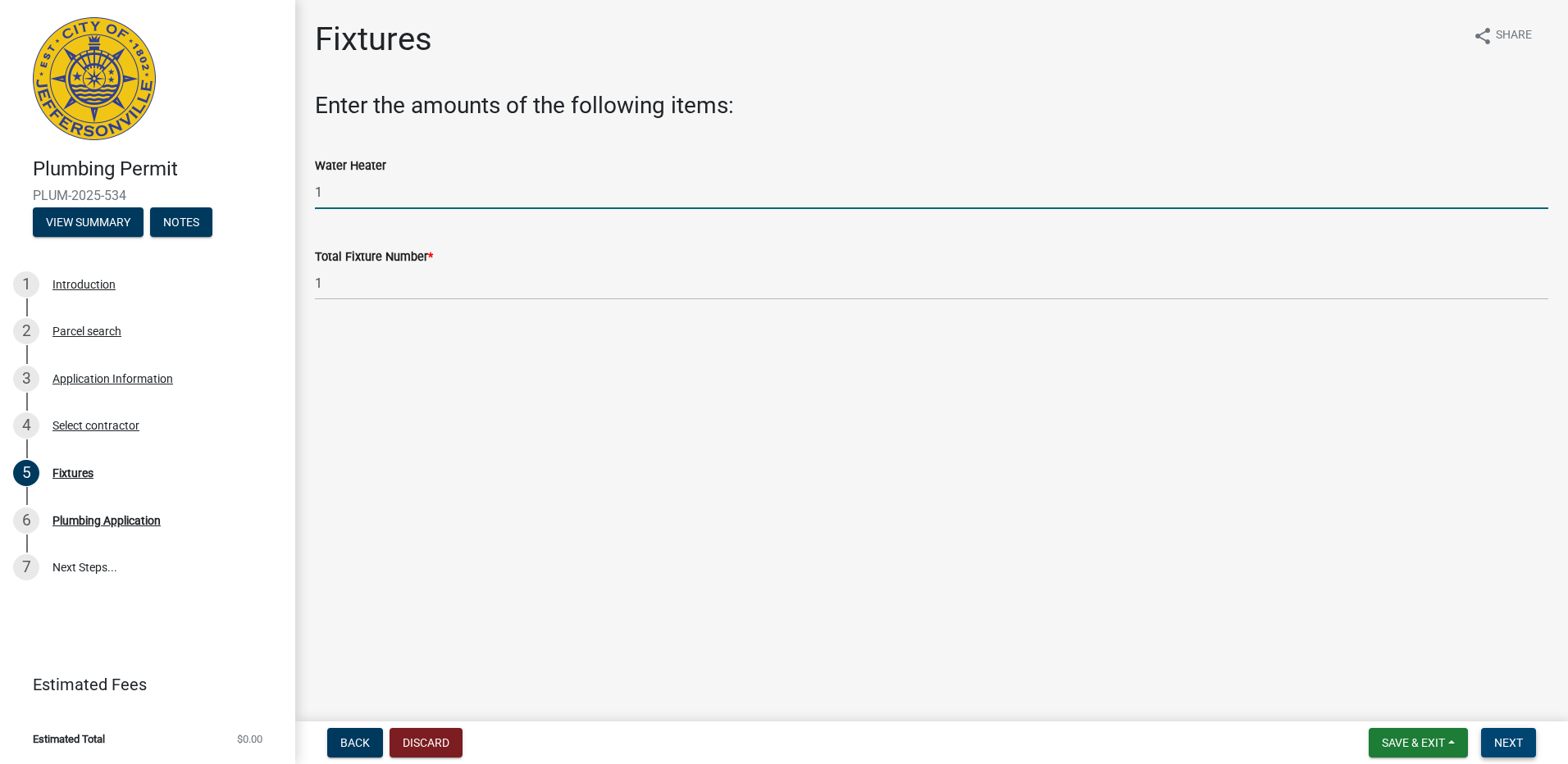
click at [1525, 737] on button "Next" at bounding box center [1508, 743] width 55 height 30
